Goal: Information Seeking & Learning: Learn about a topic

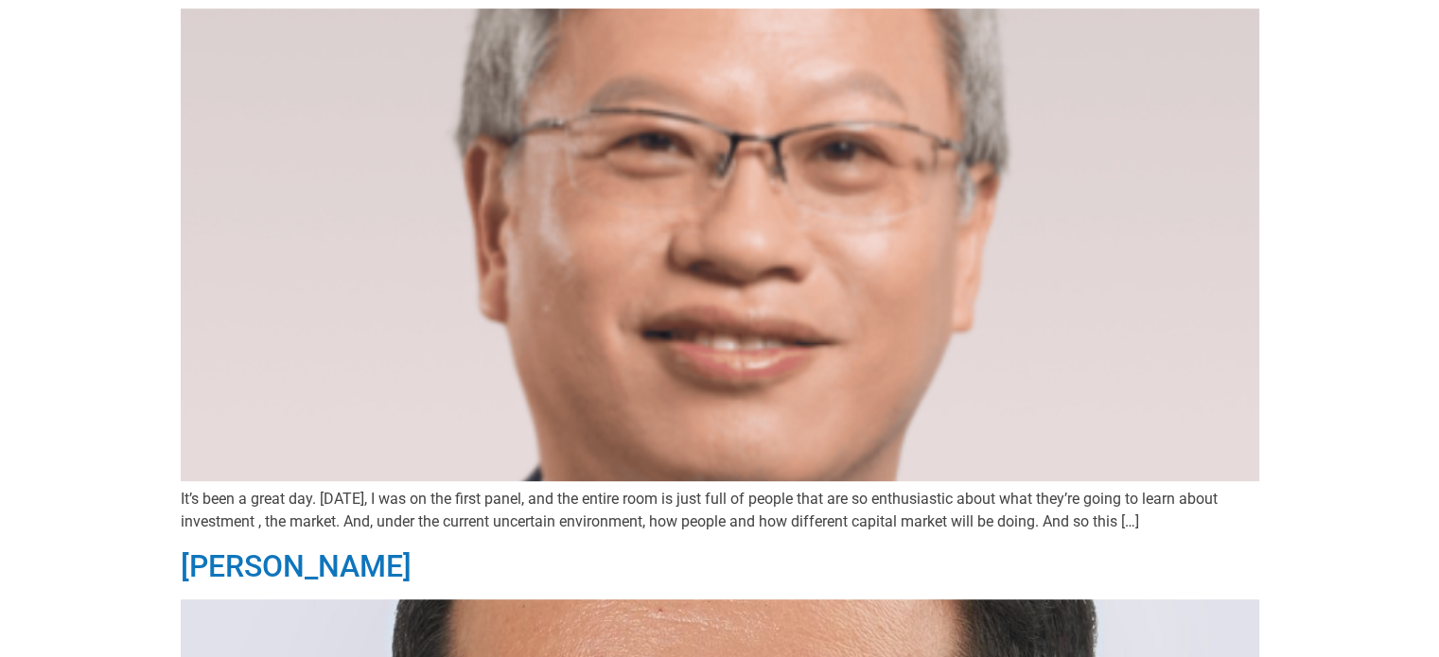
scroll to position [1041, 0]
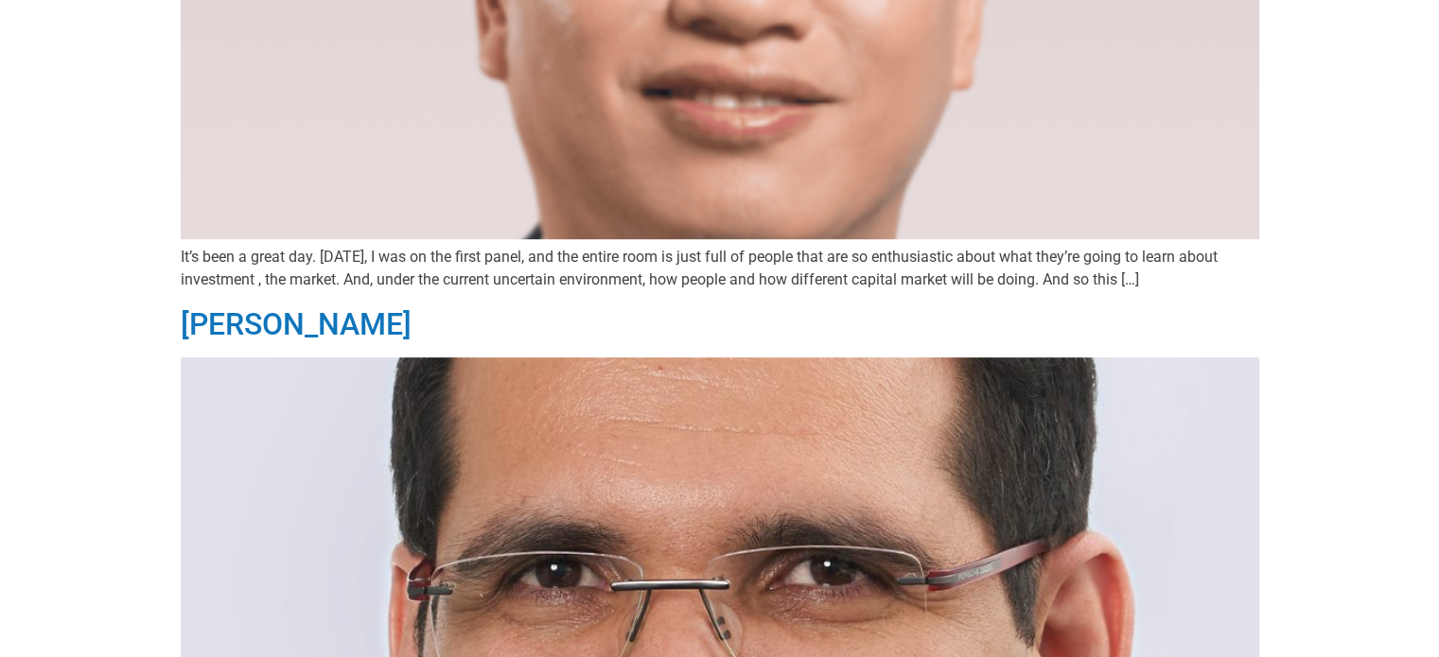
click at [1143, 281] on p "It’s been a great day. Today, I was on the first panel, and the entire room is …" at bounding box center [720, 268] width 1078 height 45
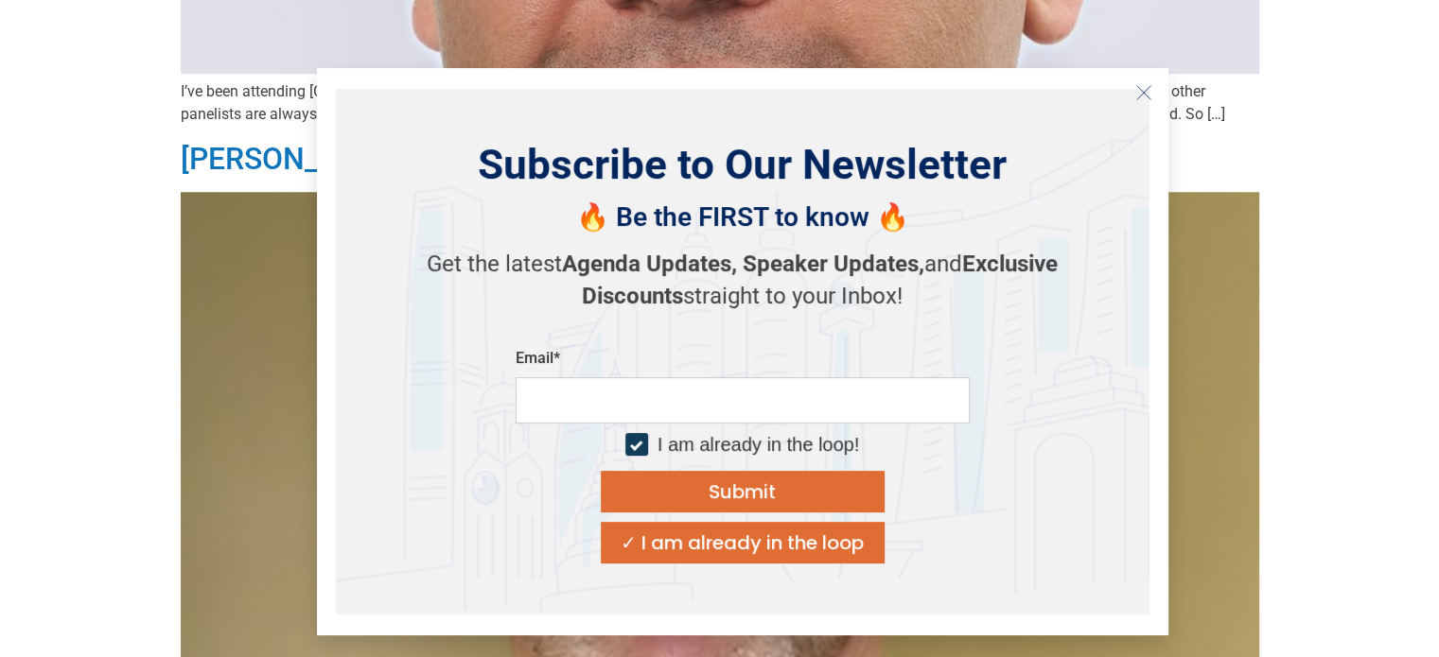
scroll to position [2365, 0]
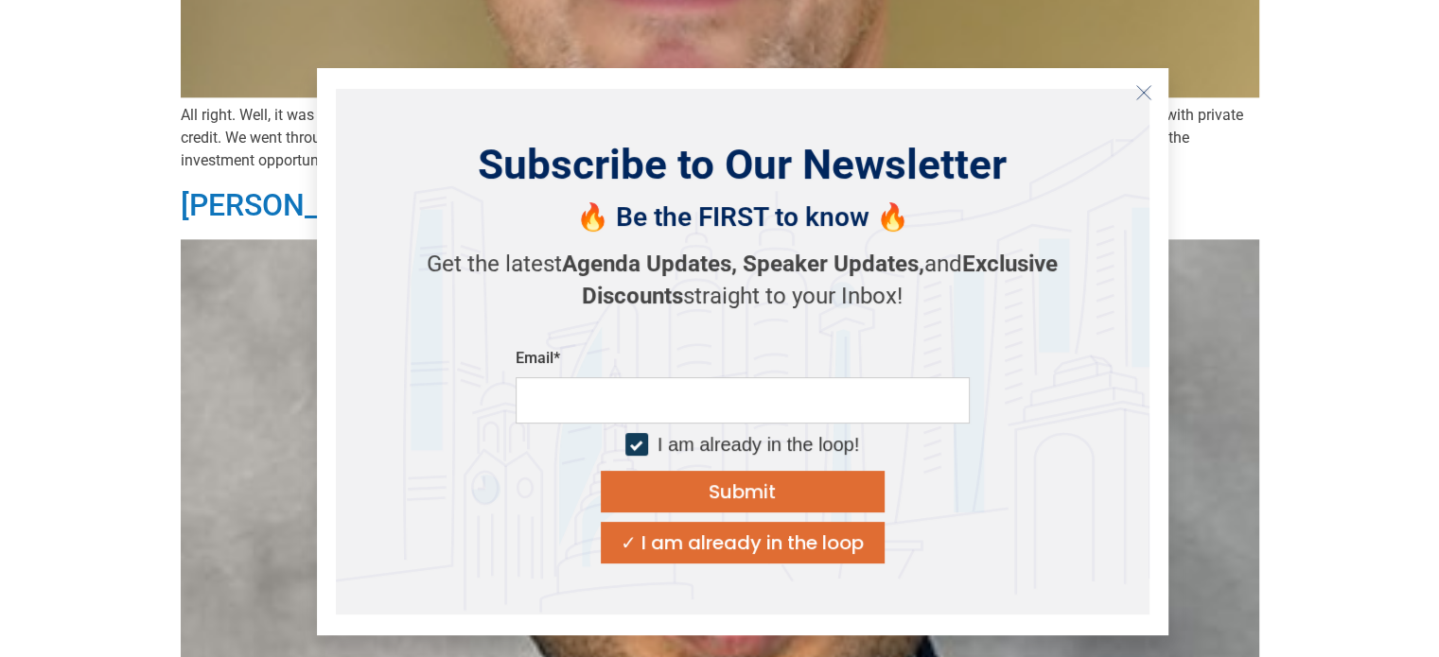
click at [1146, 96] on icon "Close" at bounding box center [1143, 92] width 17 height 17
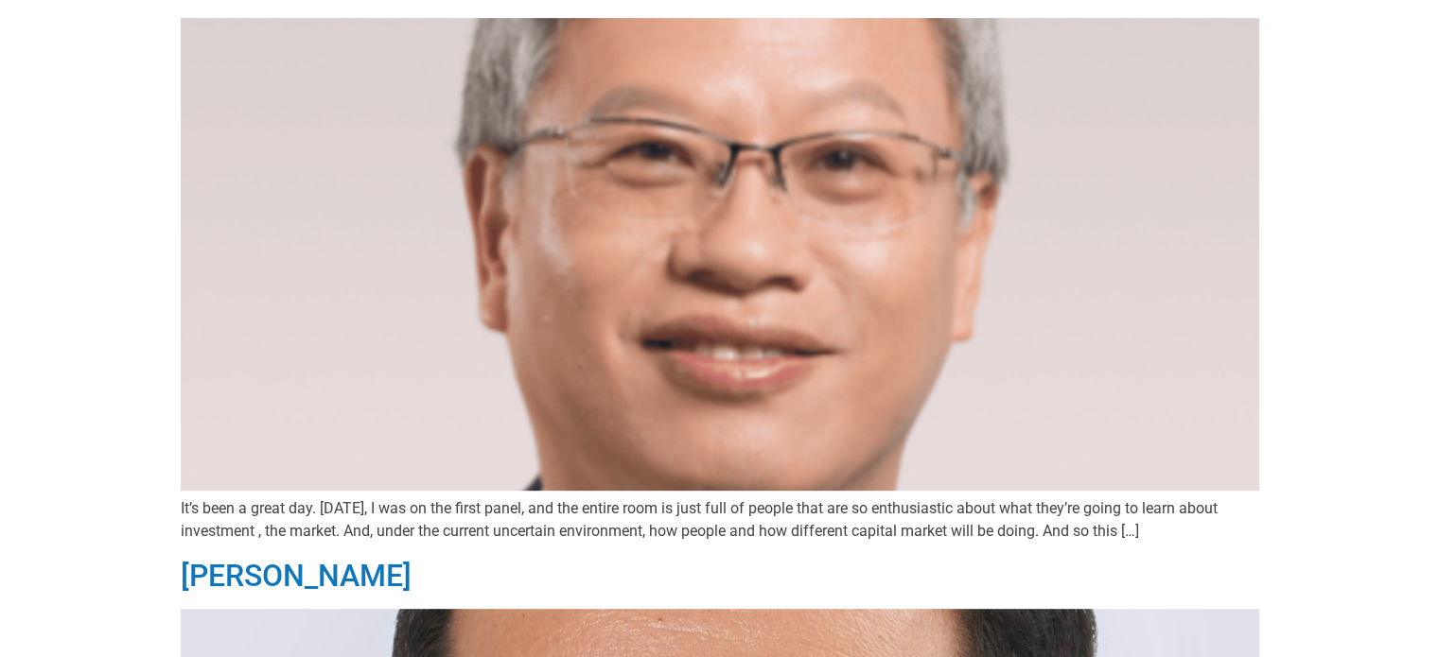
scroll to position [835, 0]
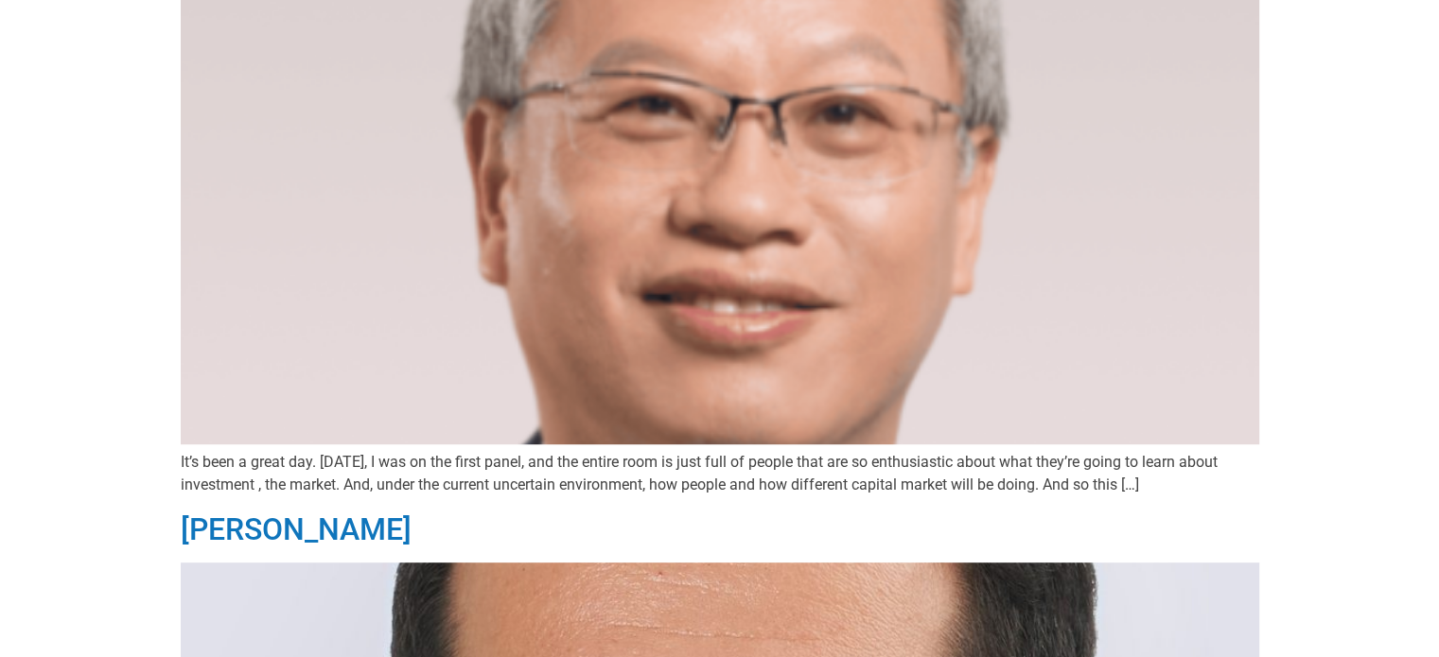
click at [1148, 488] on p "It’s been a great day. Today, I was on the first panel, and the entire room is …" at bounding box center [720, 473] width 1078 height 45
click at [1094, 475] on p "It’s been a great day. Today, I was on the first panel, and the entire room is …" at bounding box center [720, 473] width 1078 height 45
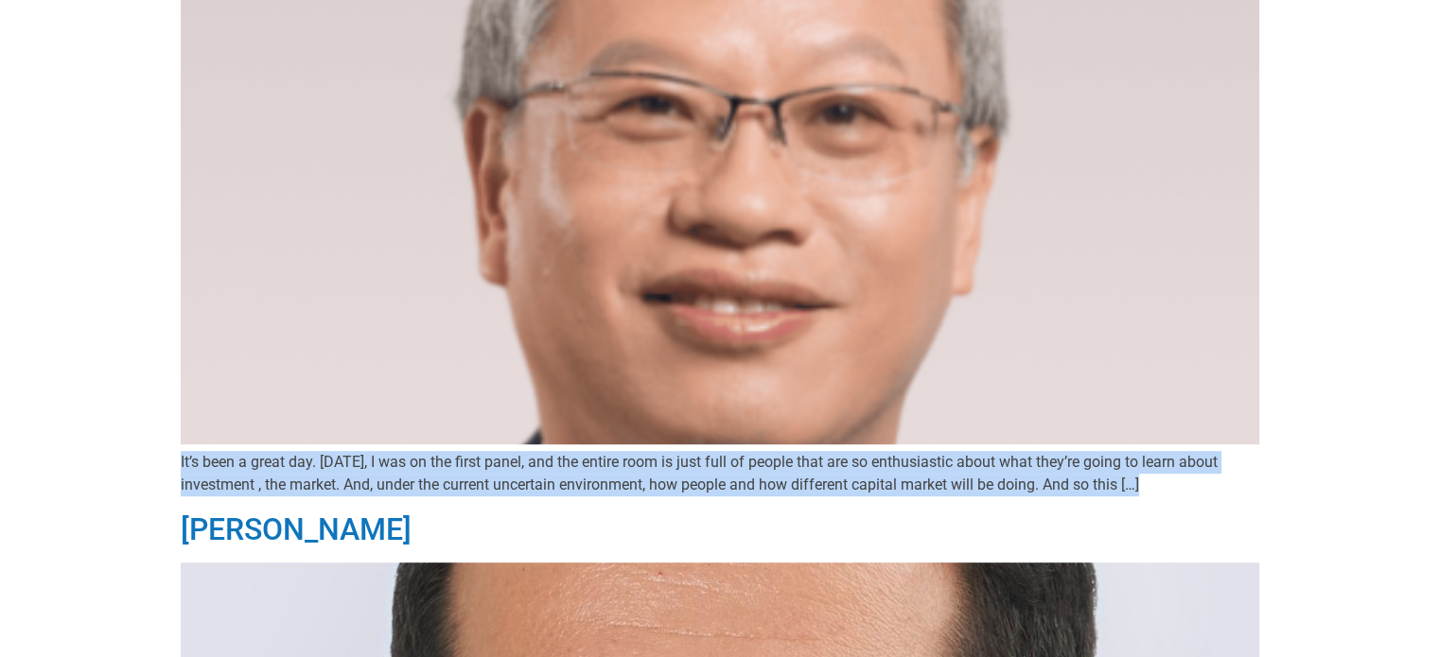
click at [1094, 475] on p "It’s been a great day. Today, I was on the first panel, and the entire room is …" at bounding box center [720, 473] width 1078 height 45
click at [1018, 483] on p "It’s been a great day. Today, I was on the first panel, and the entire room is …" at bounding box center [720, 473] width 1078 height 45
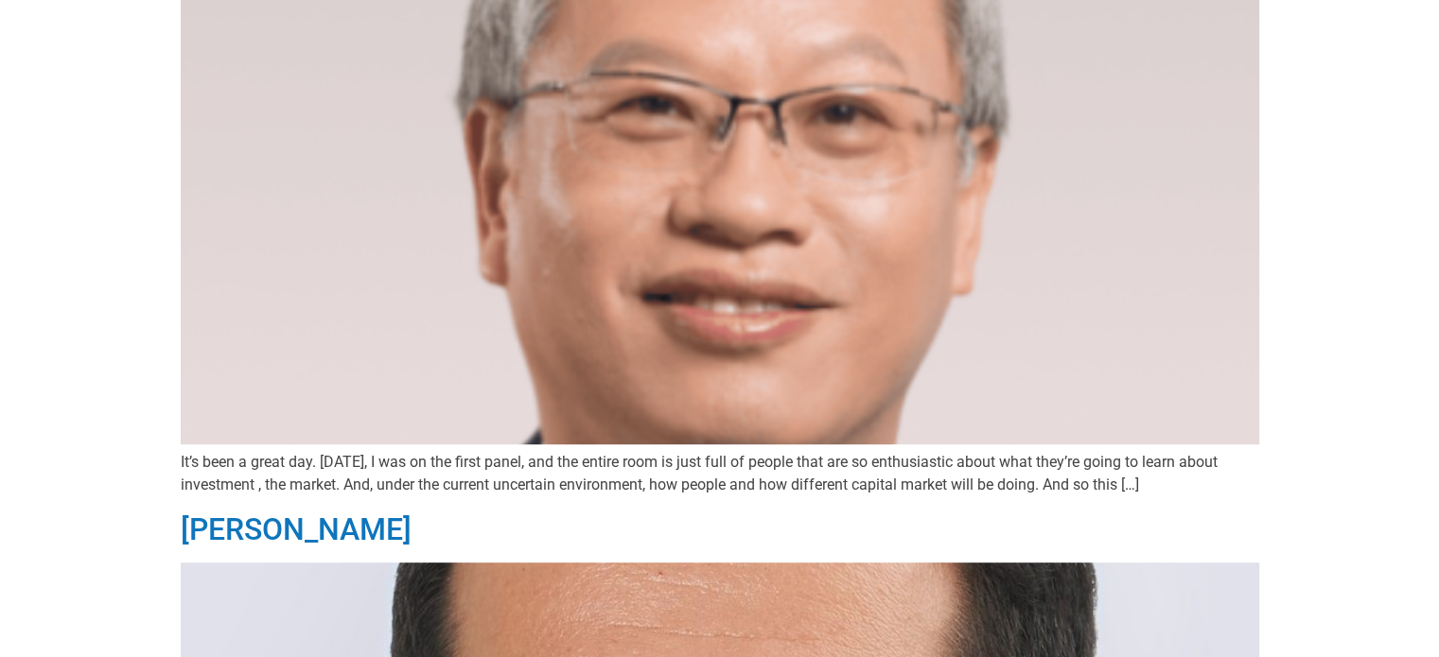
click at [382, 454] on p "It’s been a great day. Today, I was on the first panel, and the entire room is …" at bounding box center [720, 473] width 1078 height 45
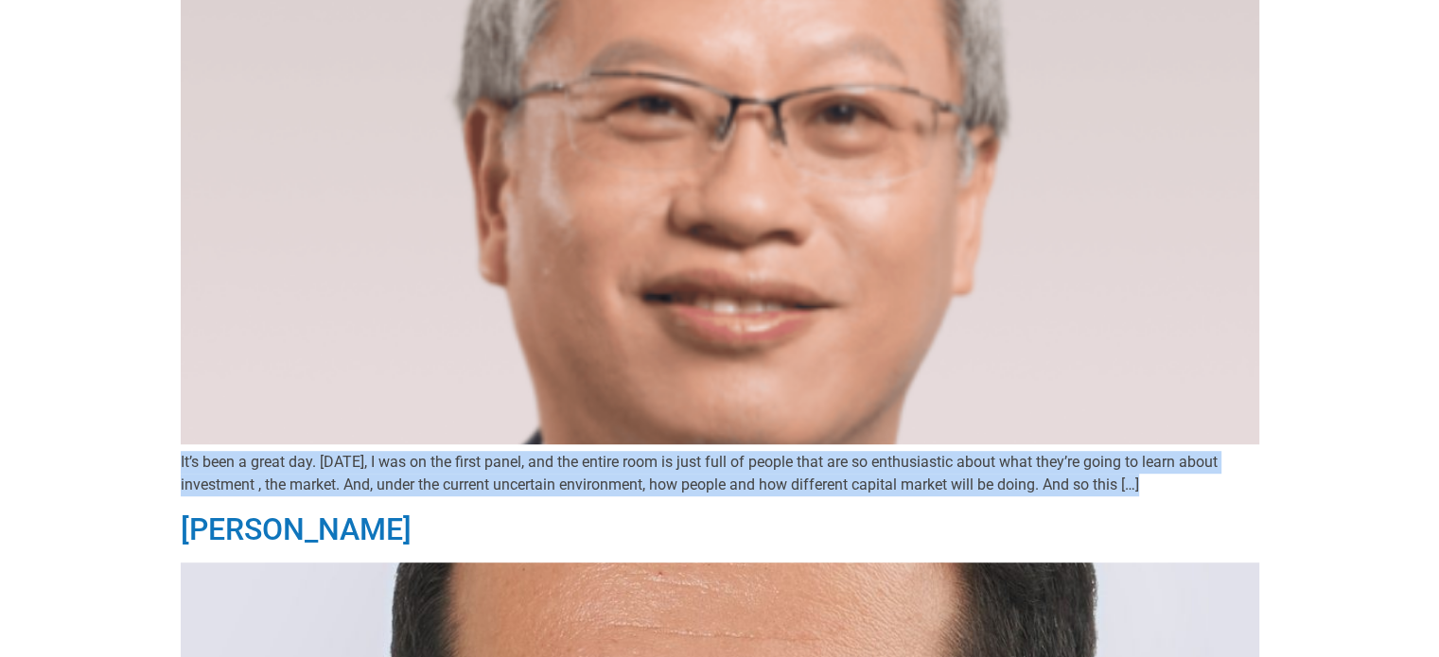
click at [382, 454] on p "It’s been a great day. Today, I was on the first panel, and the entire room is …" at bounding box center [720, 473] width 1078 height 45
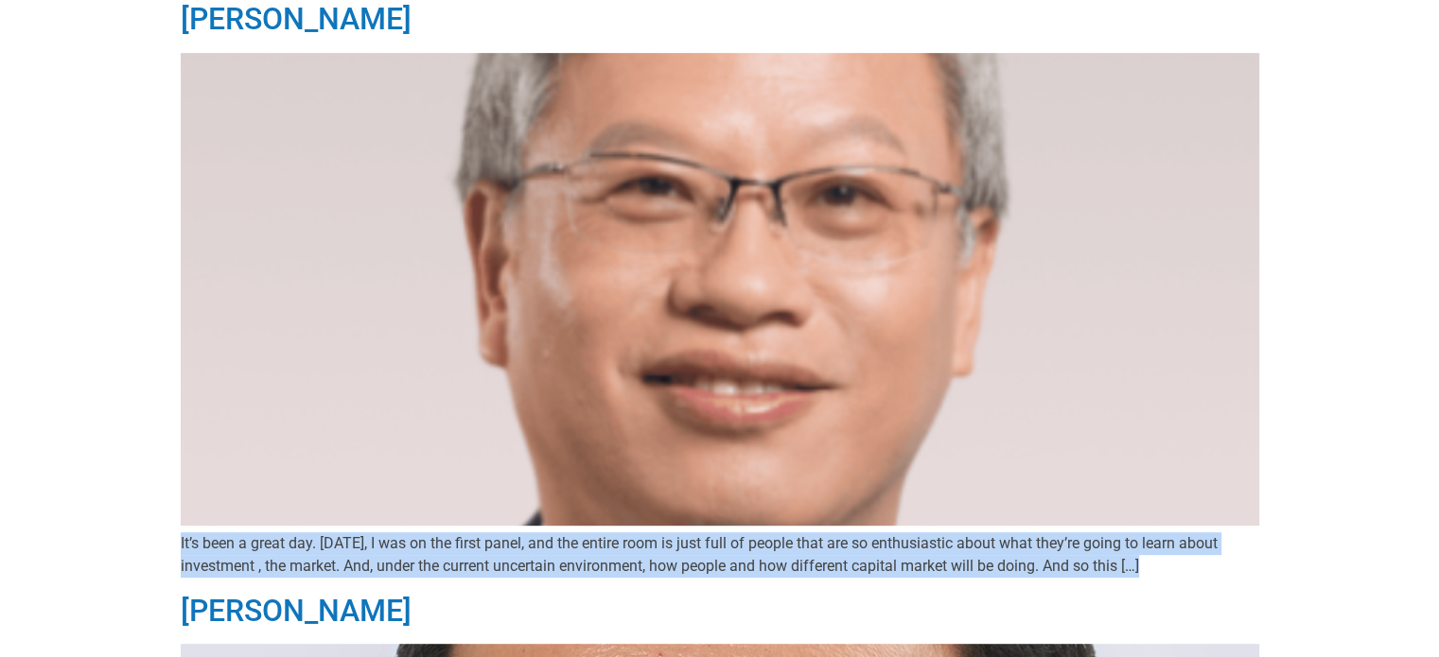
scroll to position [662, 0]
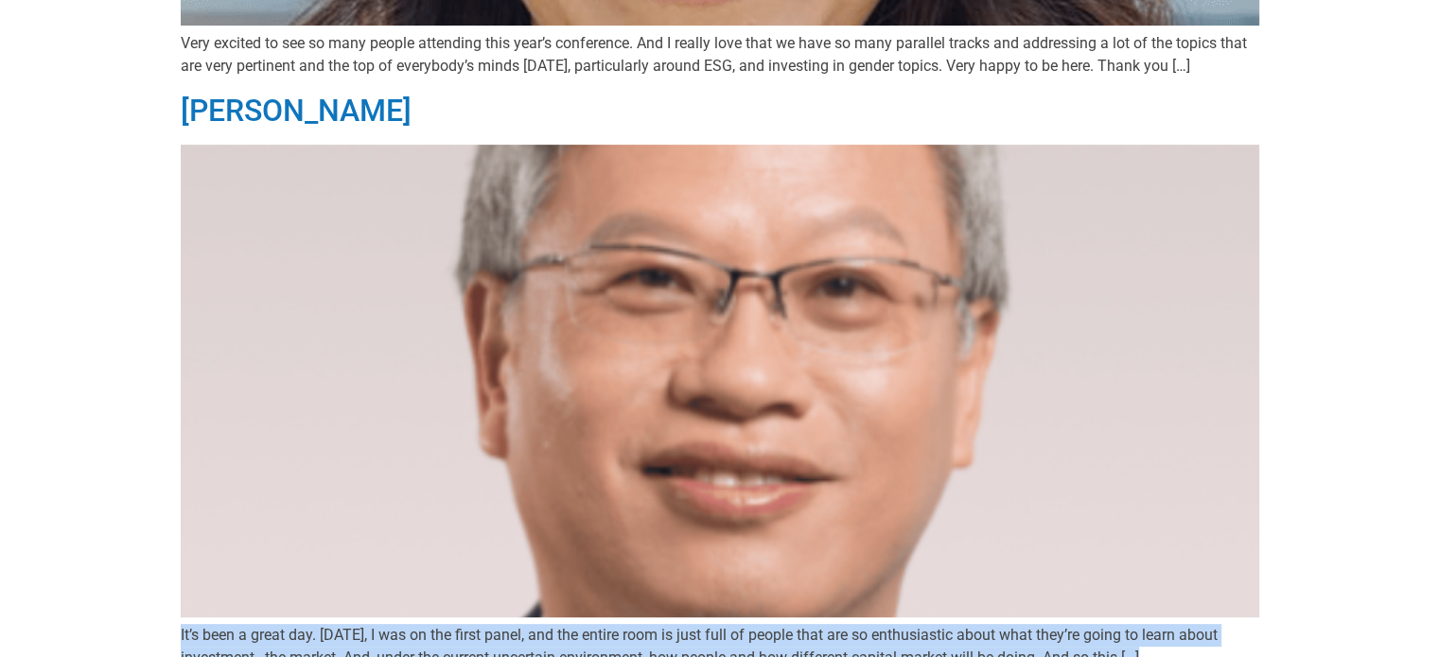
click at [233, 331] on img at bounding box center [720, 381] width 1078 height 473
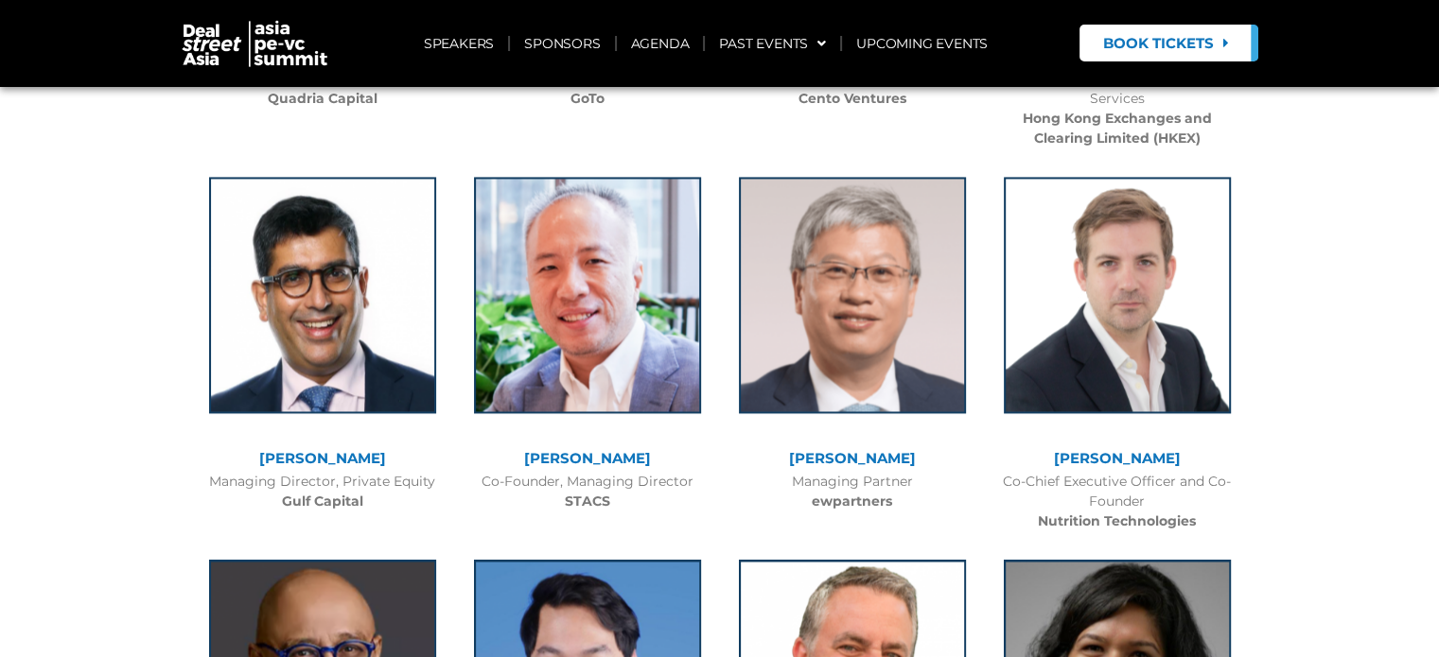
scroll to position [10140, 0]
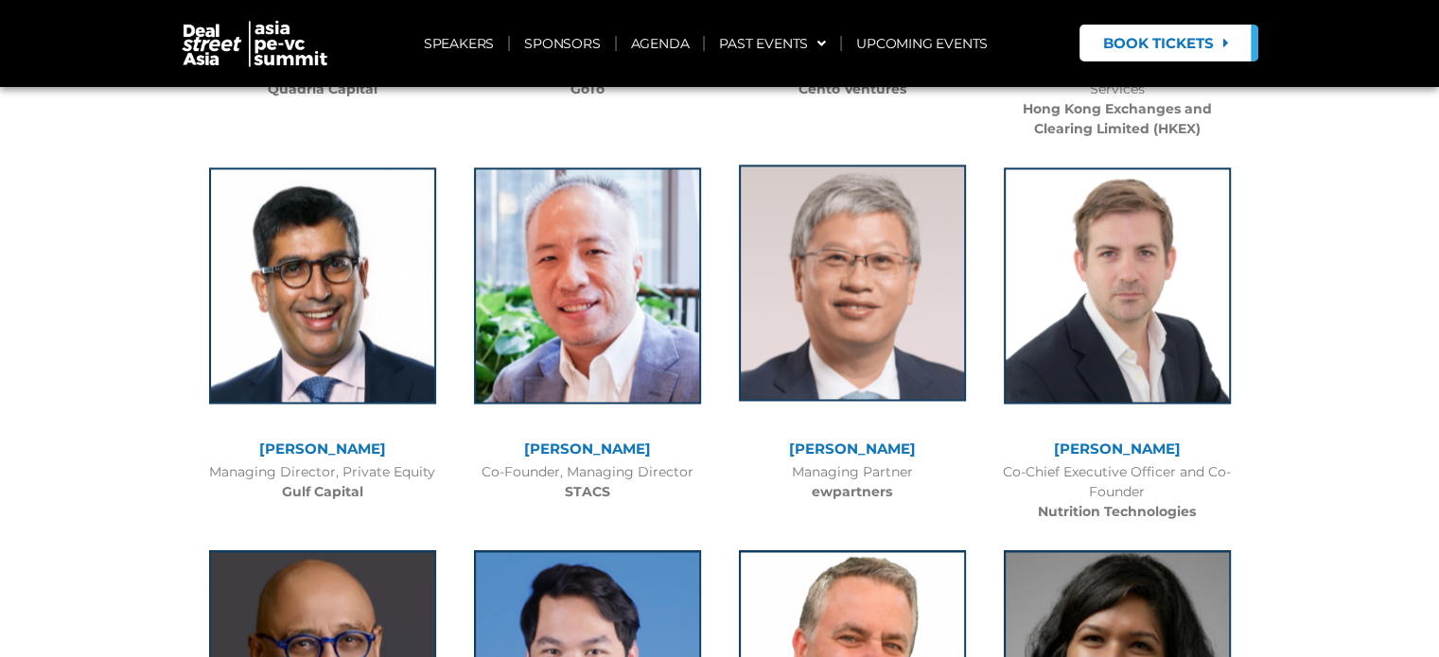
click at [844, 244] on img at bounding box center [852, 283] width 227 height 237
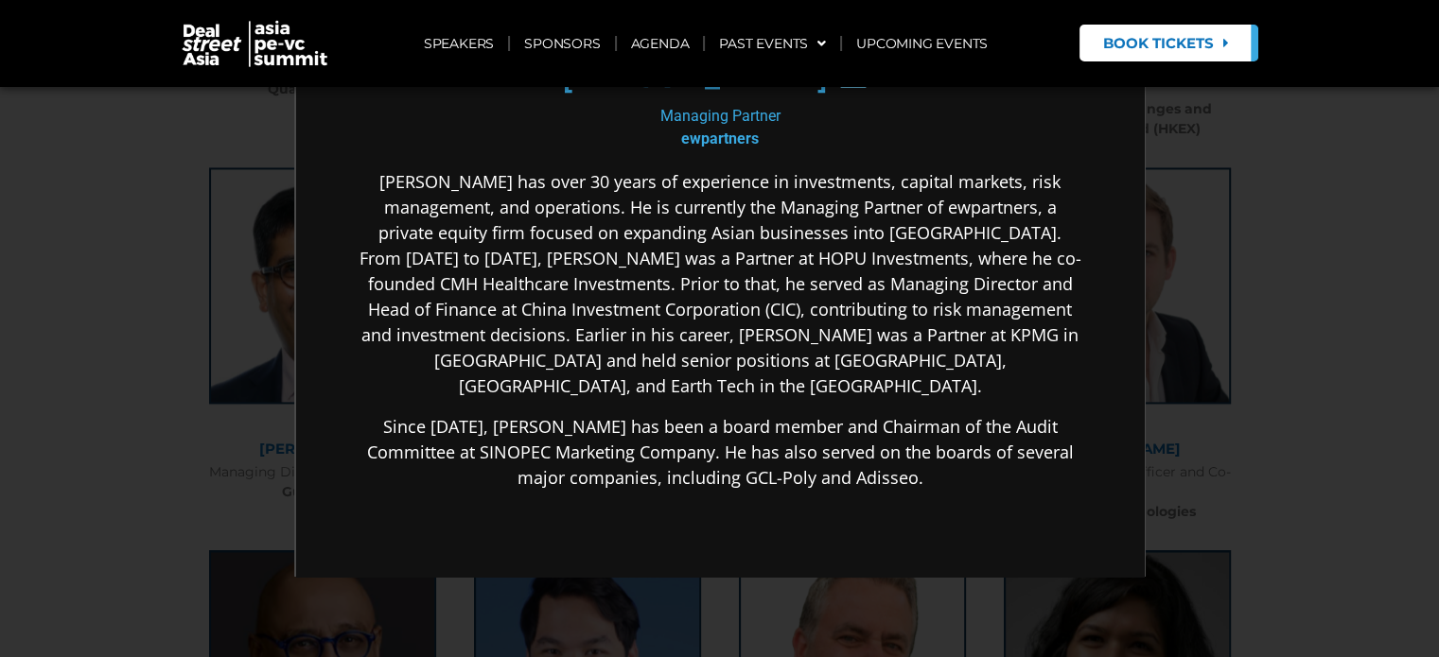
scroll to position [284, 0]
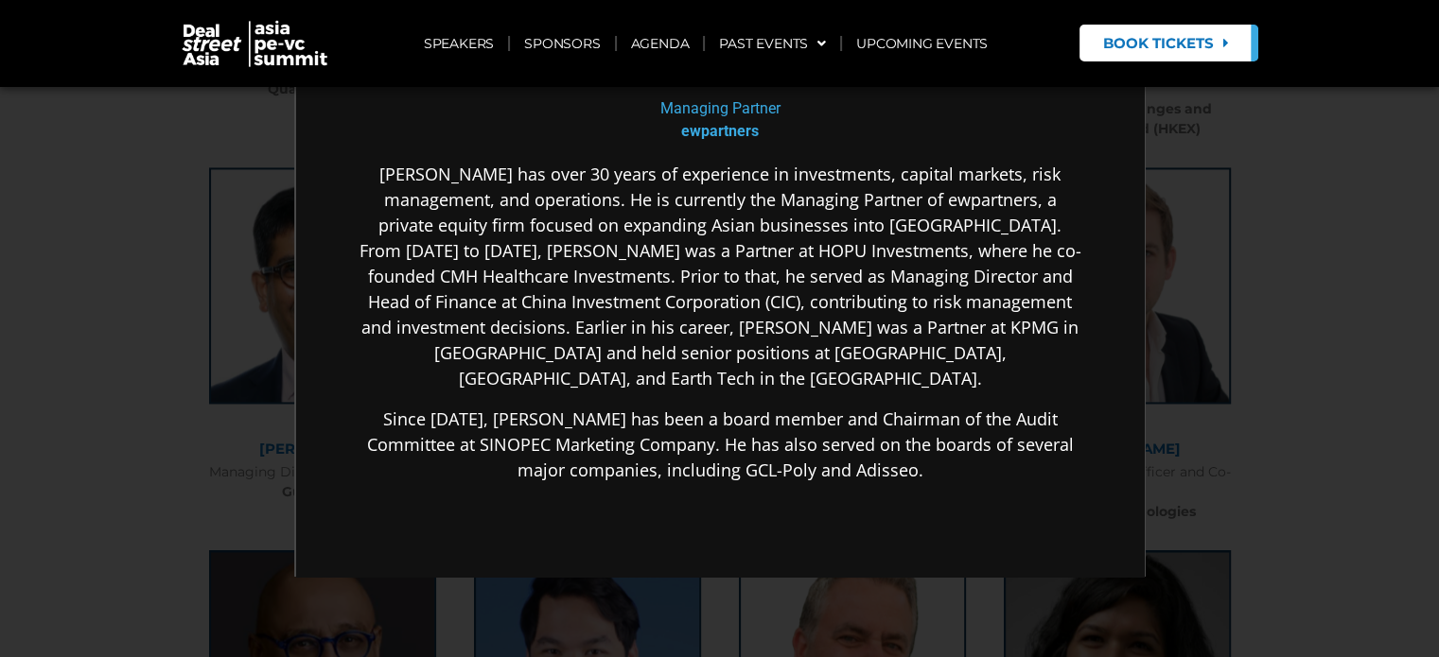
click at [831, 324] on p "[PERSON_NAME] has over 30 years of experience in investments, capital markets, …" at bounding box center [717, 275] width 728 height 230
click at [1164, 302] on div "×" at bounding box center [719, 328] width 1439 height 657
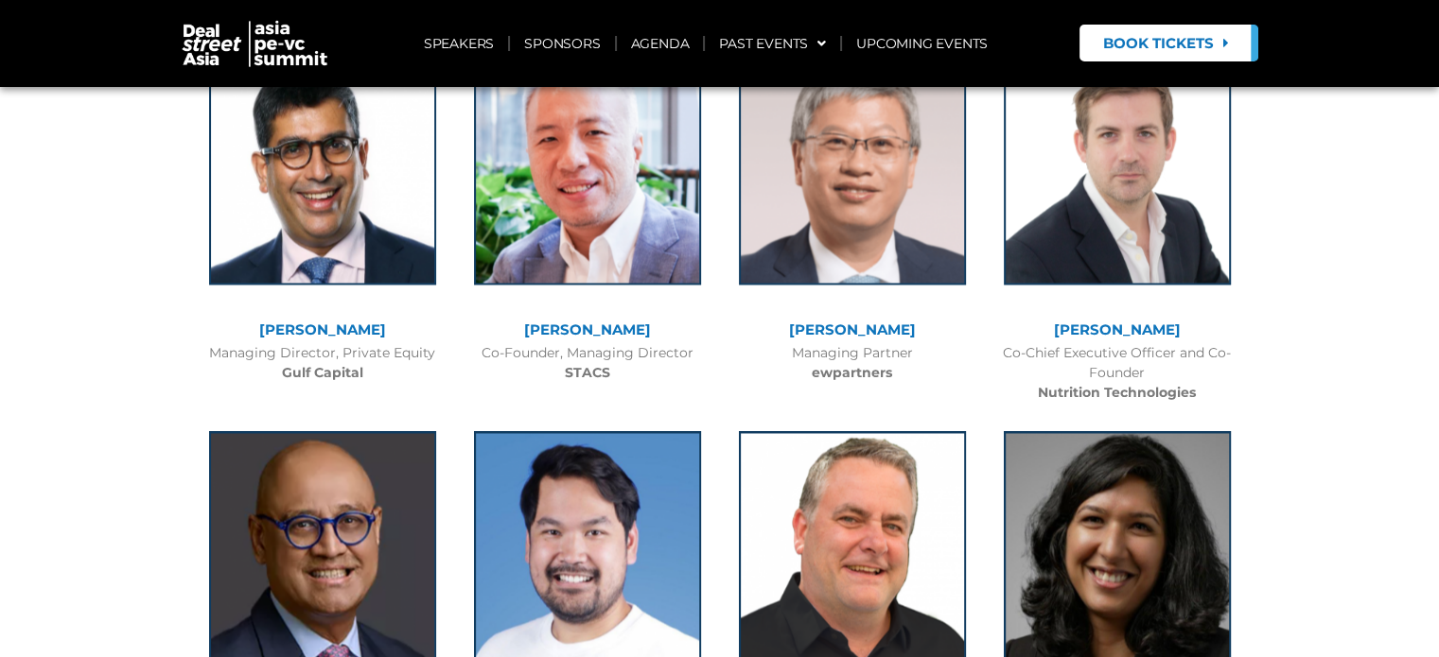
scroll to position [10423, 0]
